Goal: Task Accomplishment & Management: Manage account settings

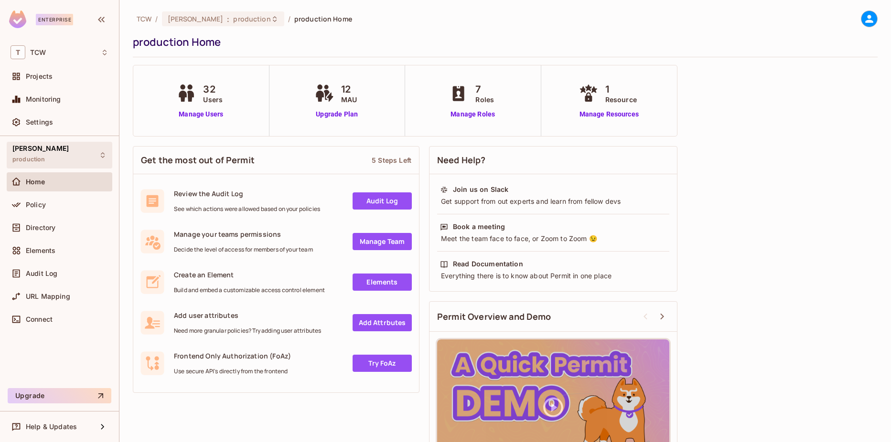
click at [66, 162] on div "[PERSON_NAME] production" at bounding box center [60, 155] width 106 height 26
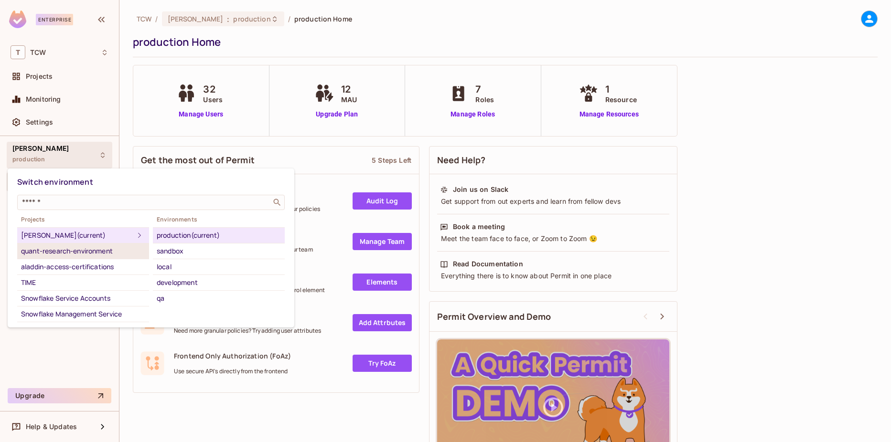
click at [75, 252] on div "quant-research-environment" at bounding box center [83, 250] width 124 height 11
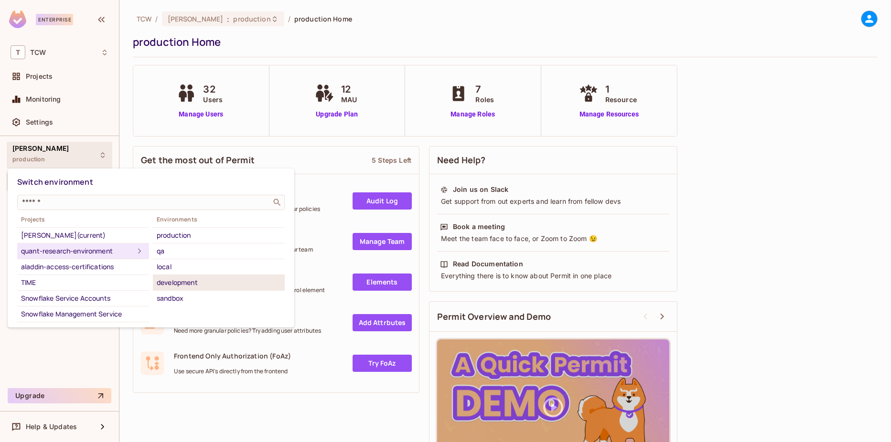
click at [192, 288] on div "development" at bounding box center [219, 282] width 124 height 11
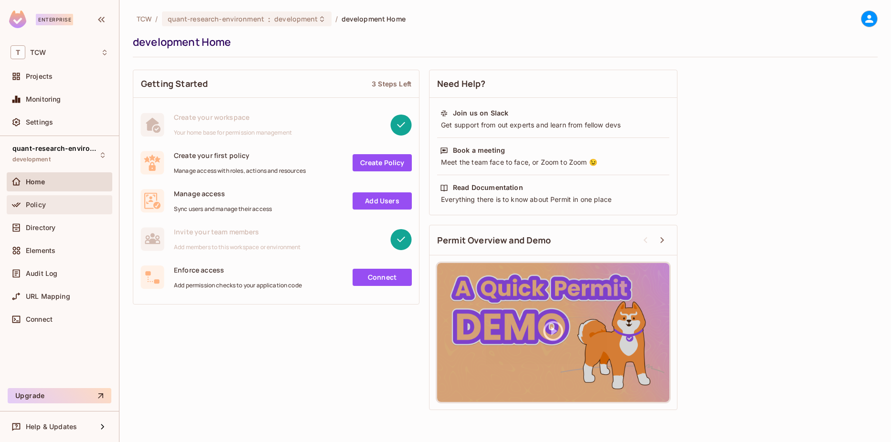
click at [51, 211] on div "Policy" at bounding box center [60, 204] width 106 height 19
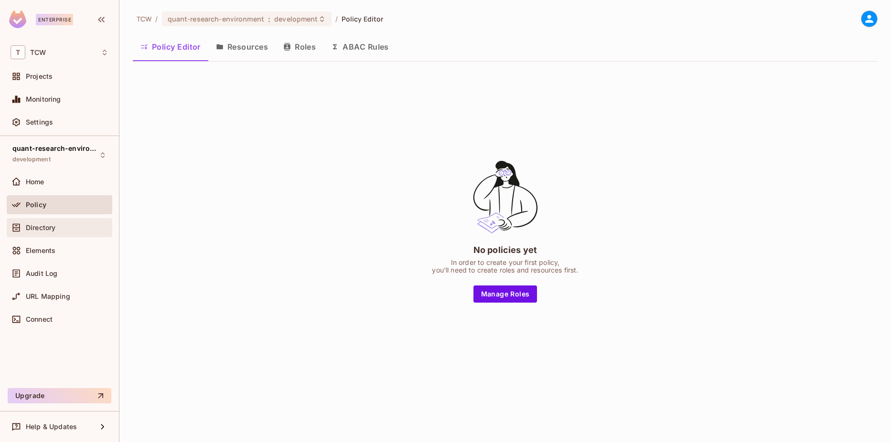
click at [49, 223] on div "Directory" at bounding box center [60, 227] width 98 height 11
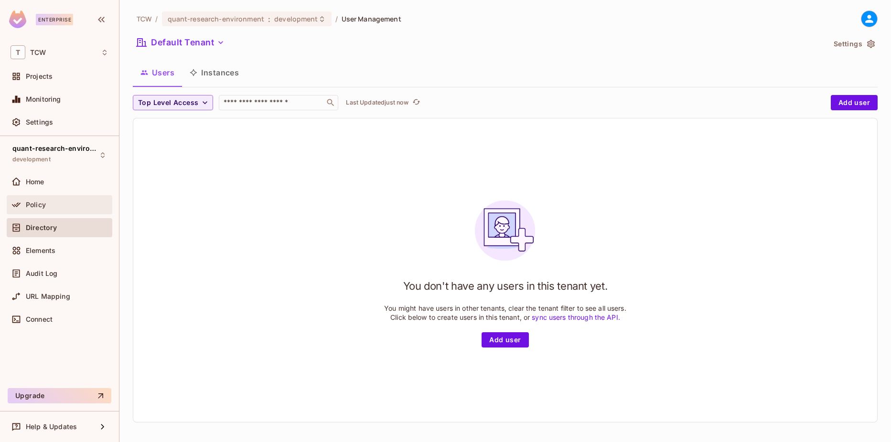
click at [56, 208] on div "Policy" at bounding box center [67, 205] width 83 height 8
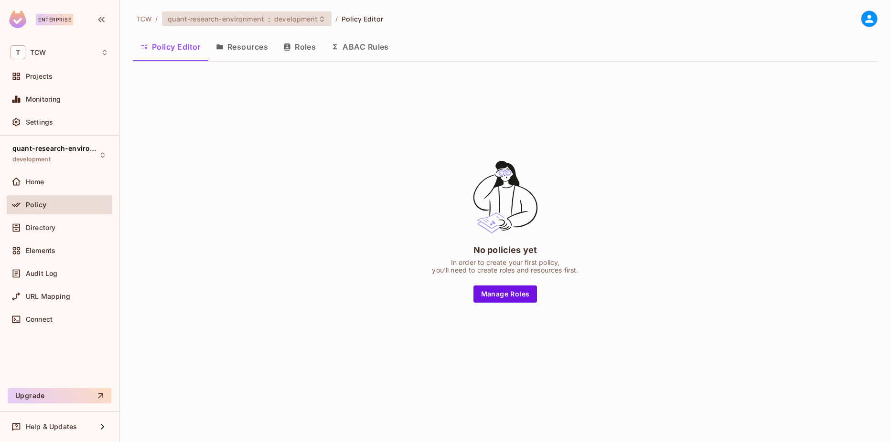
click at [262, 19] on span "quant-research-environment" at bounding box center [216, 18] width 96 height 9
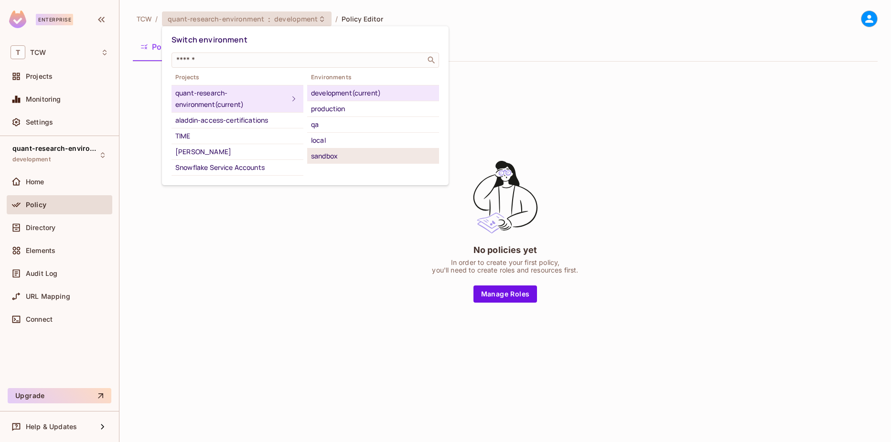
click at [330, 151] on div "sandbox" at bounding box center [373, 155] width 124 height 11
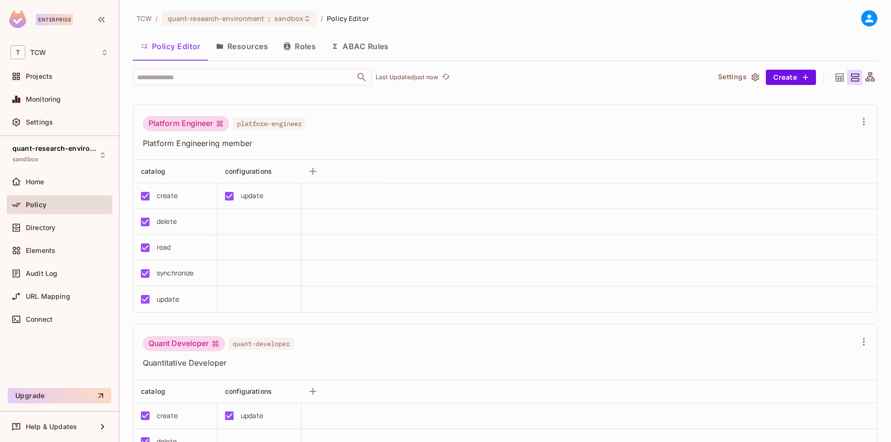
scroll to position [18, 0]
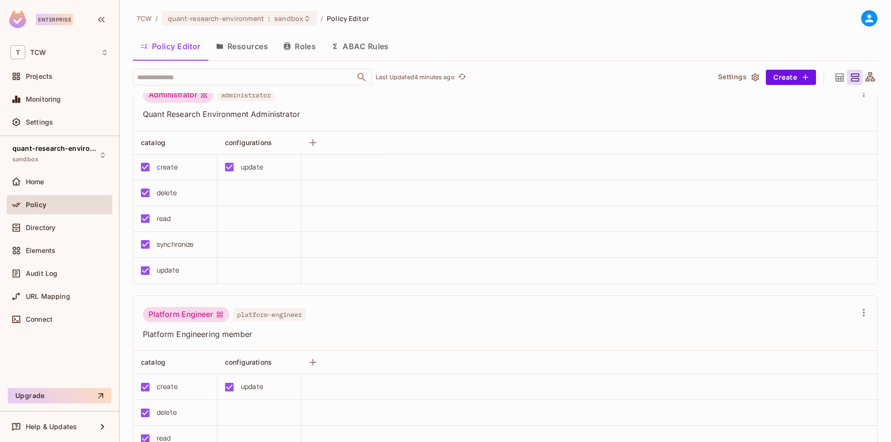
click at [466, 90] on div "​ Last Updated 4 minutes ago Settings Create Administrator administrator Quant …" at bounding box center [505, 255] width 745 height 373
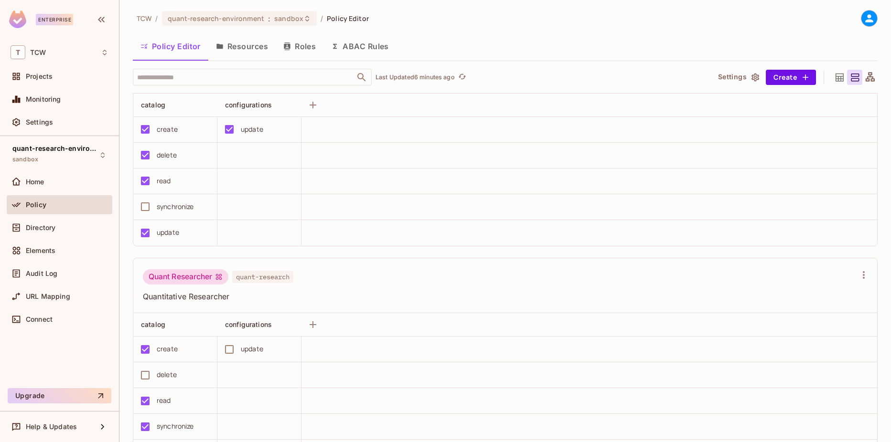
scroll to position [543, 0]
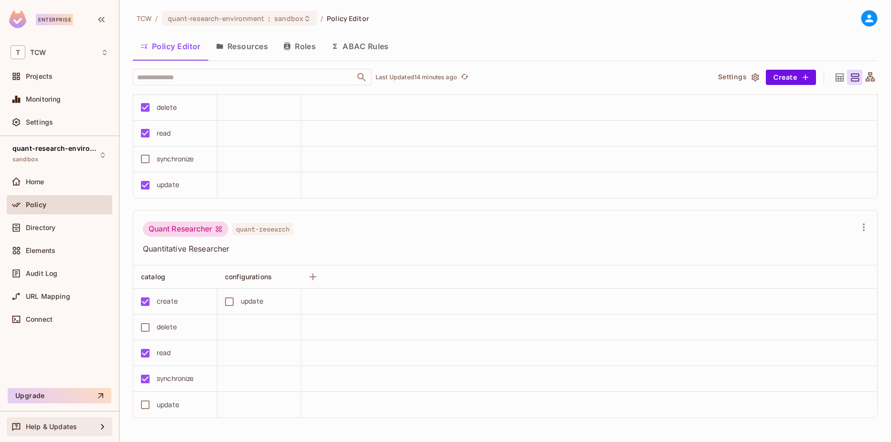
click at [54, 423] on span "Help & Updates" at bounding box center [51, 427] width 51 height 8
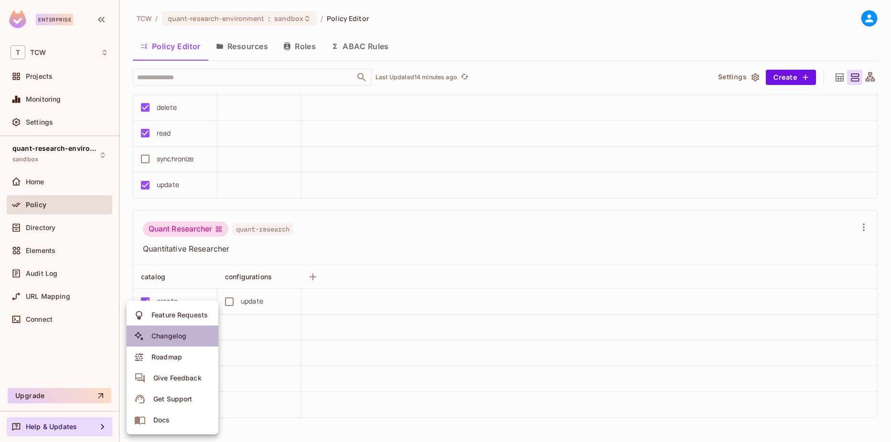
click at [176, 332] on div "Changelog" at bounding box center [168, 336] width 35 height 10
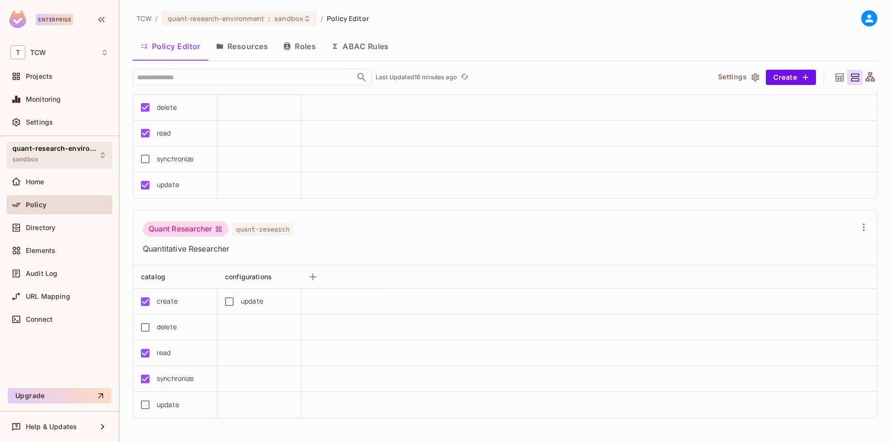
click at [84, 154] on div "quant-research-environment sandbox" at bounding box center [53, 155] width 83 height 21
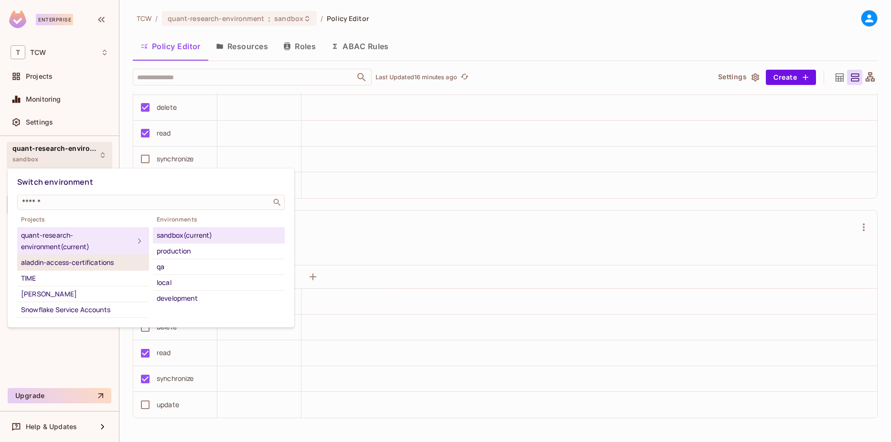
click at [100, 266] on div "aladdin-access-certifications" at bounding box center [83, 262] width 124 height 11
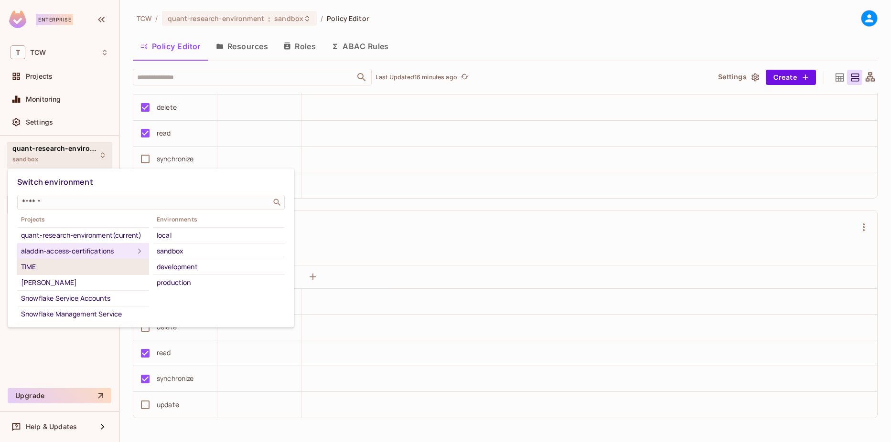
click at [88, 273] on div "TIME" at bounding box center [83, 266] width 124 height 11
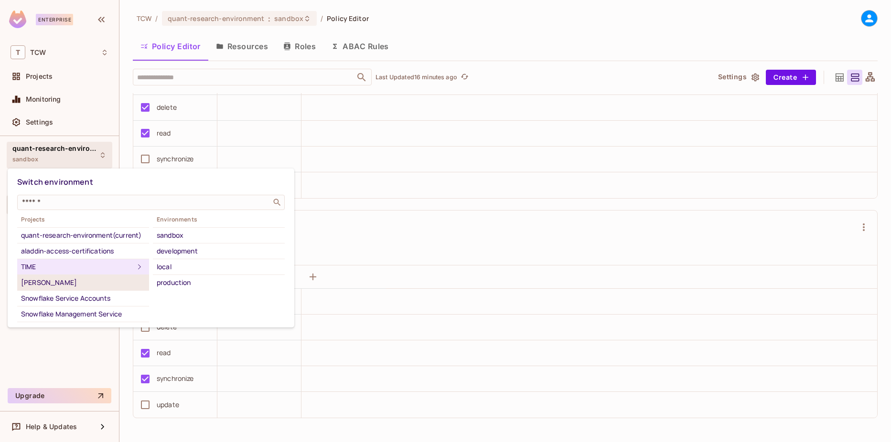
click at [80, 287] on li "[PERSON_NAME]" at bounding box center [83, 283] width 132 height 16
click at [60, 373] on div at bounding box center [445, 221] width 891 height 442
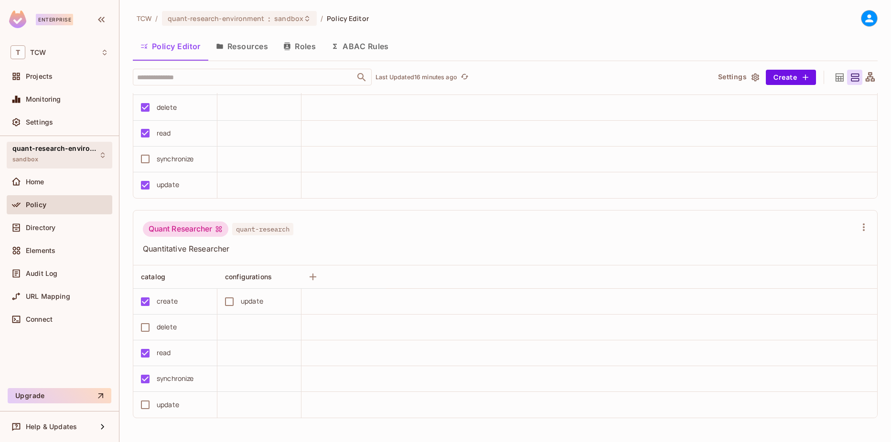
click at [83, 165] on div "quant-research-environment sandbox" at bounding box center [53, 155] width 83 height 21
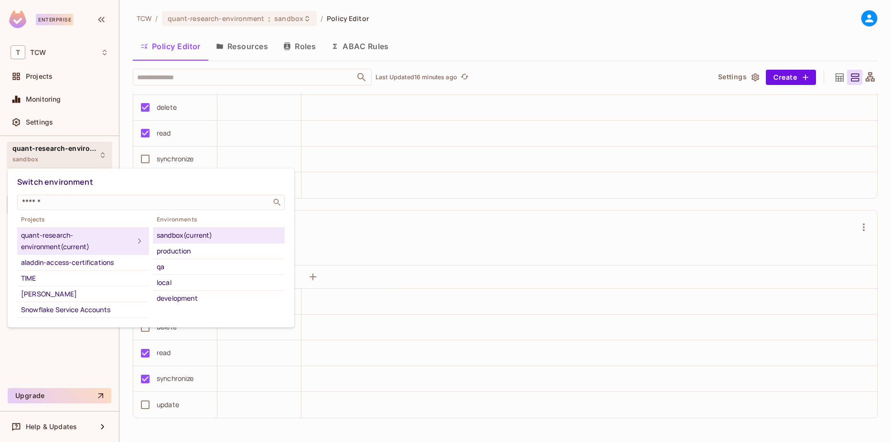
click at [80, 79] on div at bounding box center [445, 221] width 891 height 442
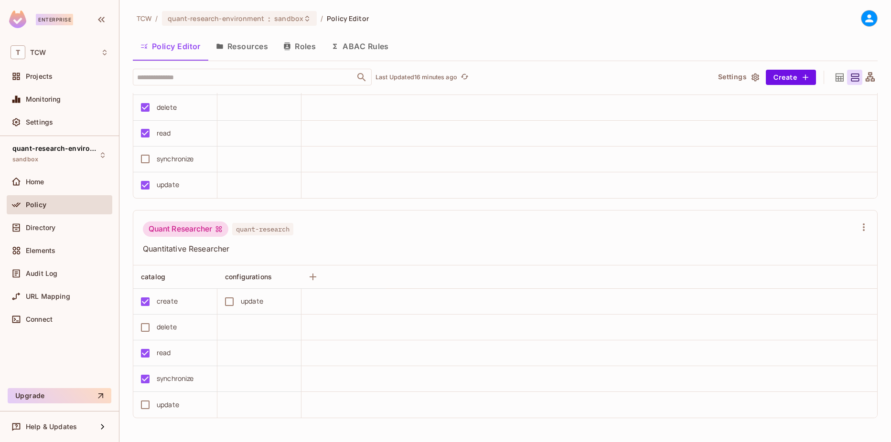
click at [80, 79] on div "Switch environment ​ Projects quant-research-environment (current) aladdin-acce…" at bounding box center [445, 221] width 891 height 442
click at [73, 77] on div "Projects" at bounding box center [67, 77] width 83 height 8
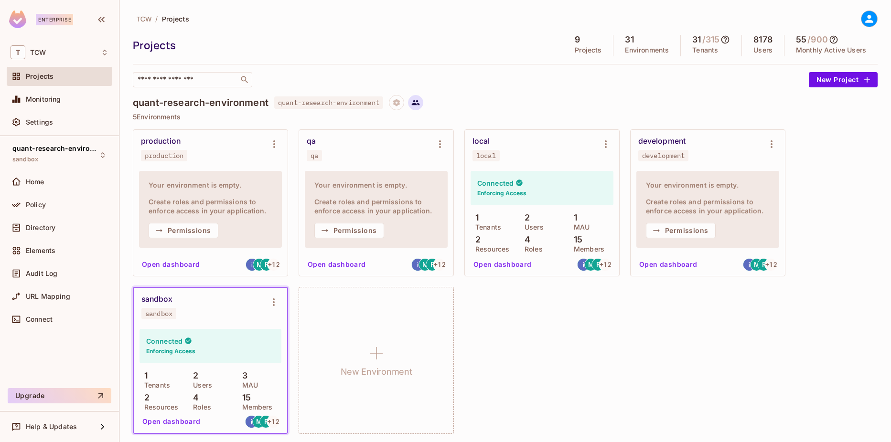
click at [423, 104] on button at bounding box center [415, 102] width 15 height 15
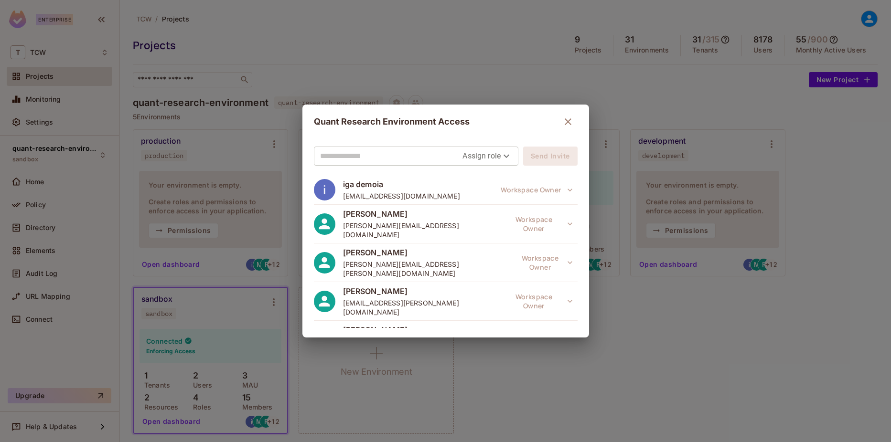
click at [458, 85] on div "Quant Research Environment Access Assign role Send Invite iga demoia [EMAIL_ADD…" at bounding box center [445, 221] width 891 height 442
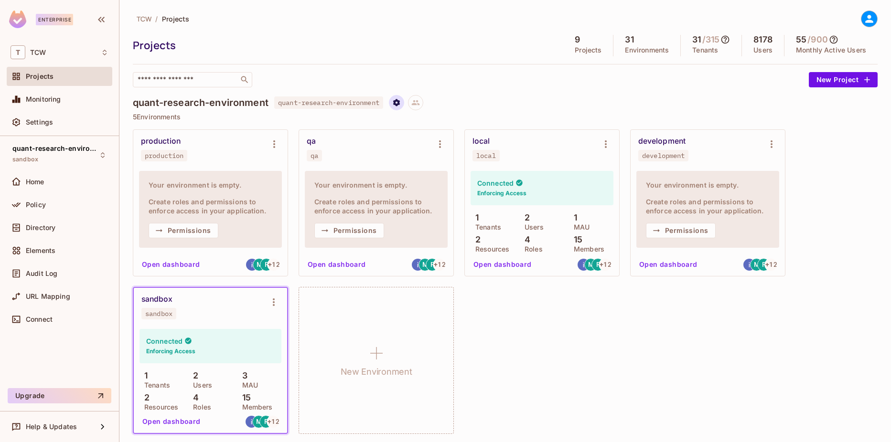
click at [401, 106] on icon "Project settings" at bounding box center [396, 102] width 9 height 9
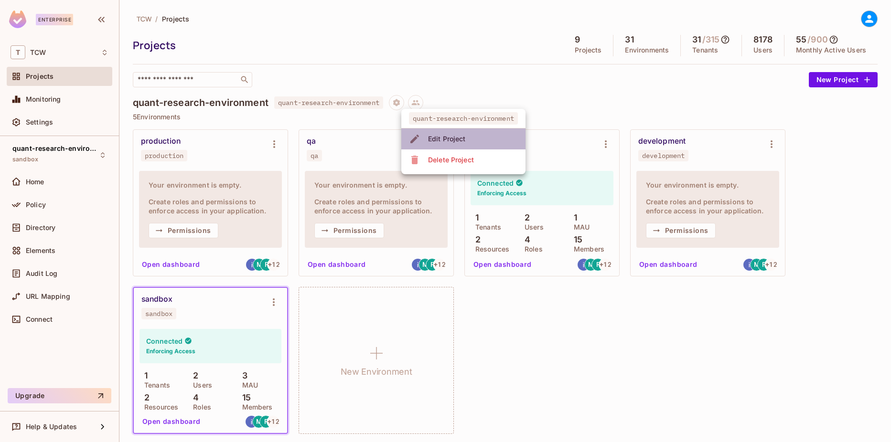
click at [423, 132] on div "Edit Project" at bounding box center [439, 138] width 60 height 15
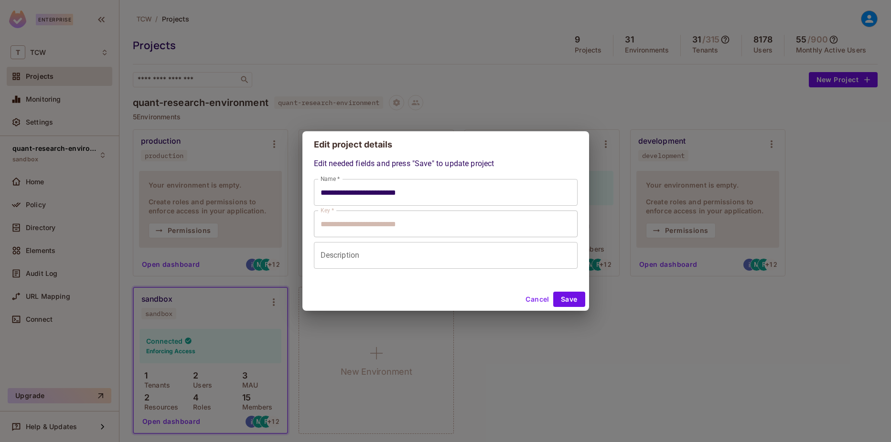
drag, startPoint x: 427, startPoint y: 78, endPoint x: 474, endPoint y: 196, distance: 126.9
click at [431, 87] on div "**********" at bounding box center [445, 221] width 891 height 442
type input "**********"
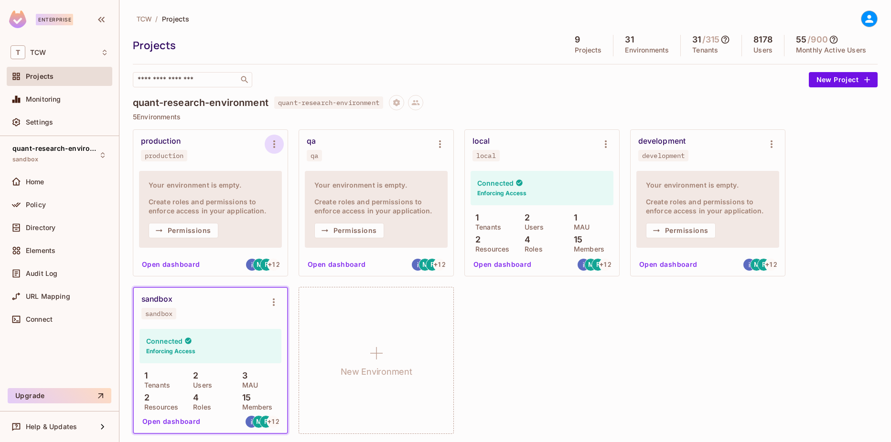
click at [275, 145] on icon "Environment settings" at bounding box center [273, 144] width 11 height 11
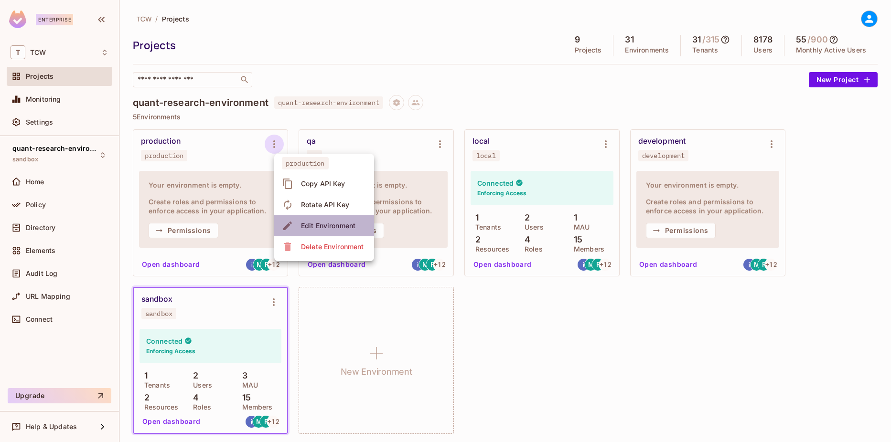
click at [303, 222] on div "Edit Environment" at bounding box center [328, 226] width 54 height 10
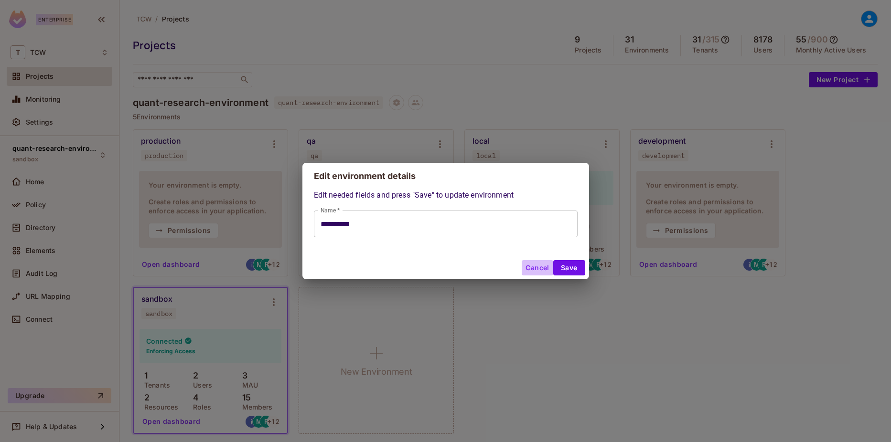
click at [536, 268] on button "Cancel" at bounding box center [537, 267] width 31 height 15
type input "**********"
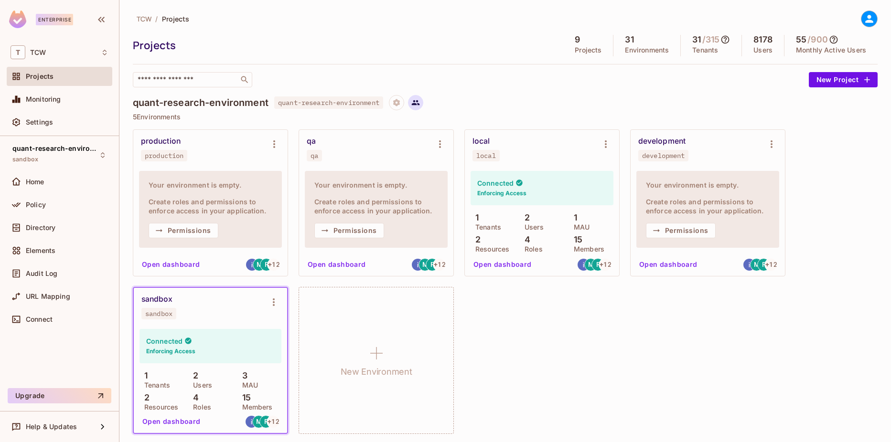
click at [419, 104] on icon at bounding box center [416, 102] width 8 height 5
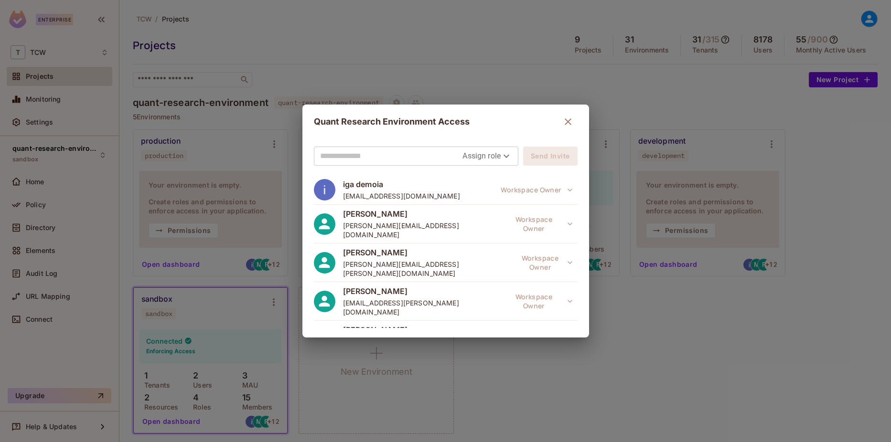
click at [474, 151] on body "Enterprise T TCW Projects Monitoring Settings quant-research-environment sandbo…" at bounding box center [445, 221] width 891 height 442
click at [422, 395] on div at bounding box center [445, 221] width 891 height 442
click at [87, 171] on div "Quant Research Environment Access Assign role Send Invite iga demoia [EMAIL_ADD…" at bounding box center [445, 221] width 891 height 442
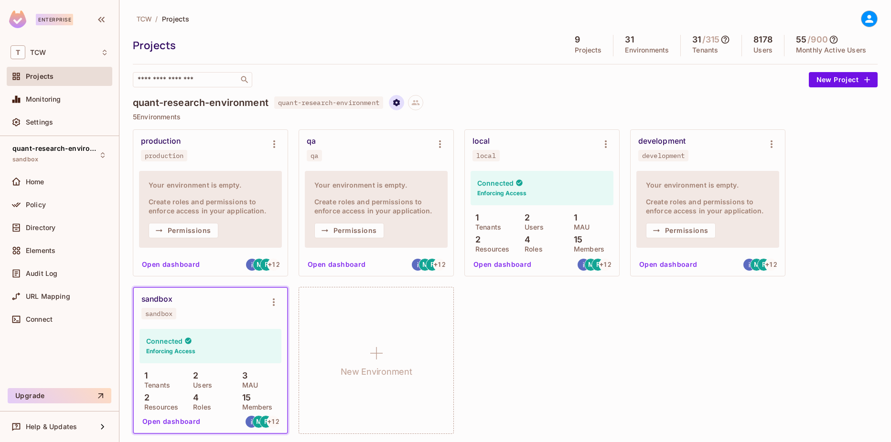
click at [401, 102] on icon "Project settings" at bounding box center [396, 102] width 9 height 9
click at [420, 102] on div at bounding box center [445, 221] width 891 height 442
click at [418, 101] on icon at bounding box center [416, 102] width 8 height 5
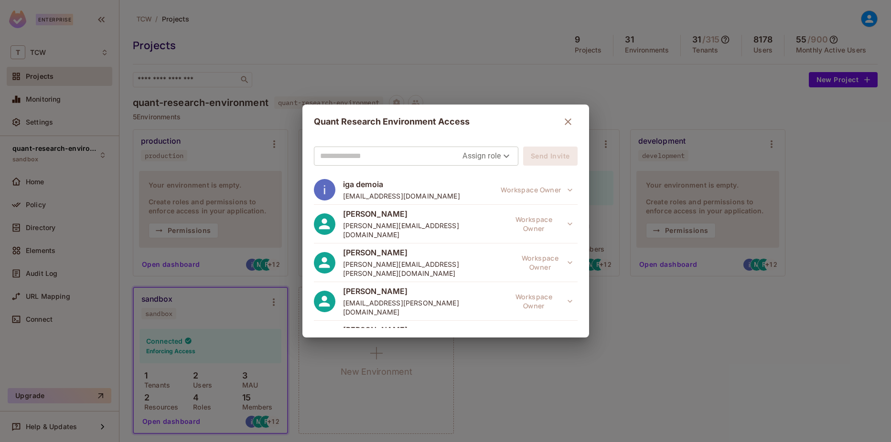
click at [455, 153] on input "text" at bounding box center [391, 156] width 143 height 15
click at [460, 155] on body "Enterprise T TCW Projects Monitoring Settings quant-research-environment sandbo…" at bounding box center [445, 221] width 891 height 442
click at [334, 162] on div at bounding box center [445, 221] width 891 height 442
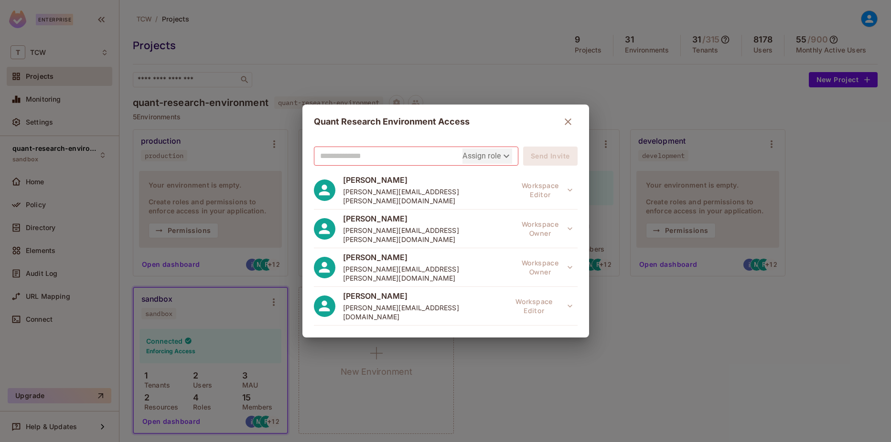
scroll to position [310, 0]
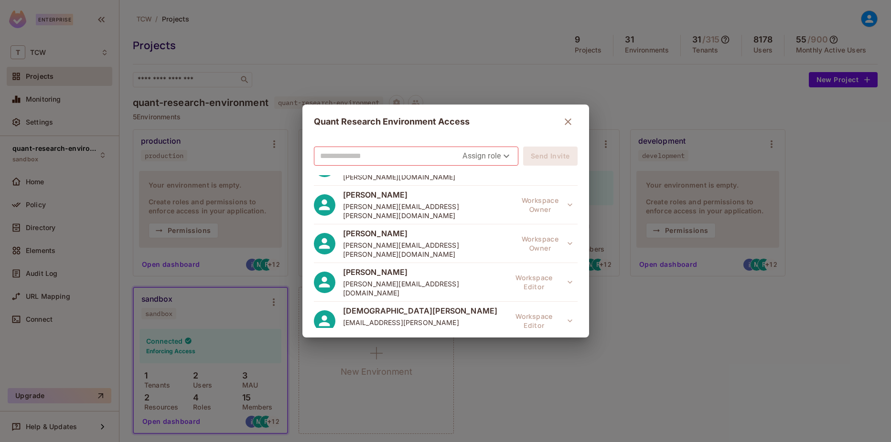
click at [546, 341] on div "[PERSON_NAME] [PERSON_NAME][EMAIL_ADDRESS][PERSON_NAME][DOMAIN_NAME] Workspace …" at bounding box center [446, 360] width 264 height 39
